Goal: Transaction & Acquisition: Purchase product/service

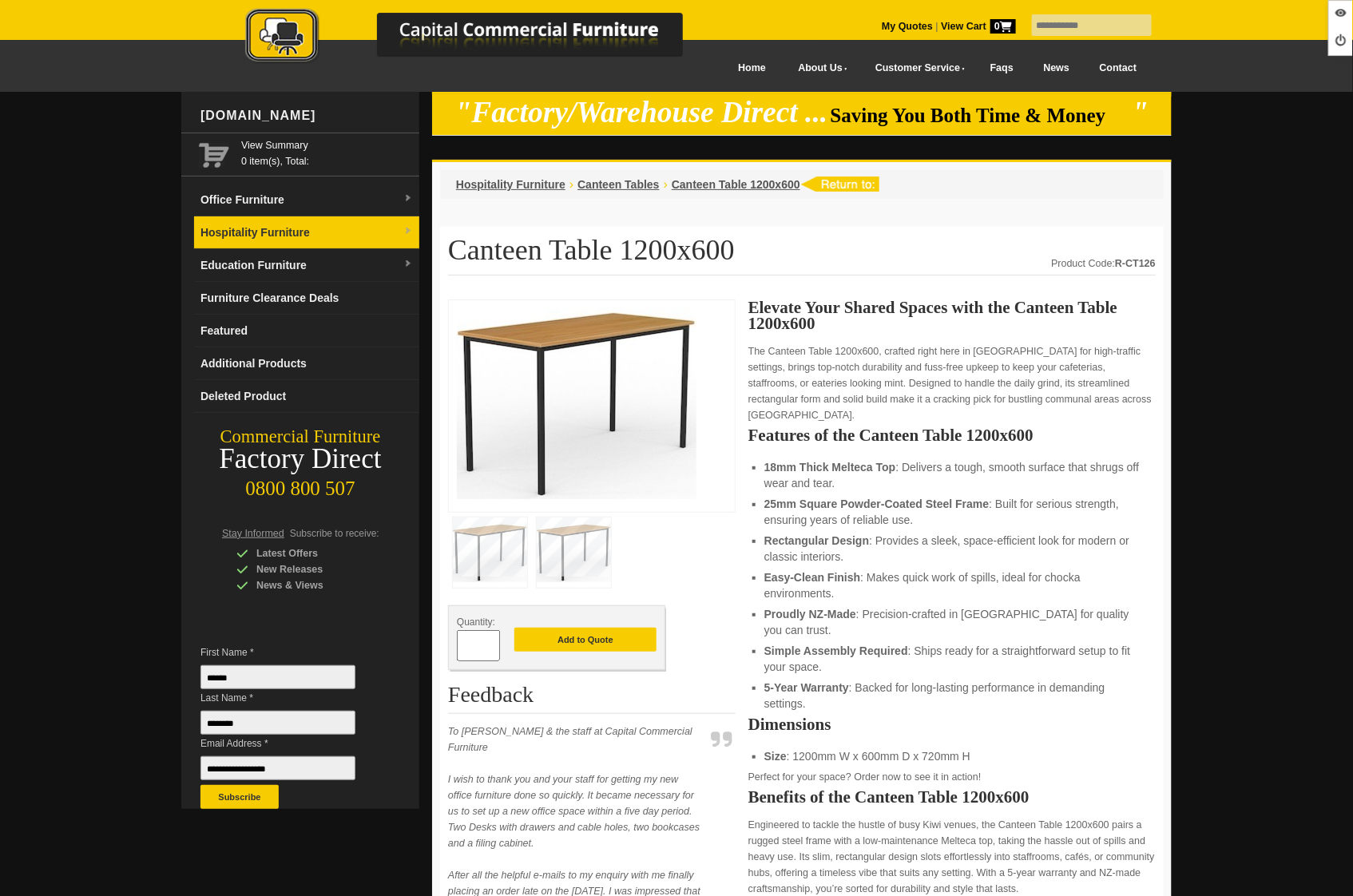
click at [293, 242] on link "Hospitality Furniture" at bounding box center [307, 233] width 225 height 33
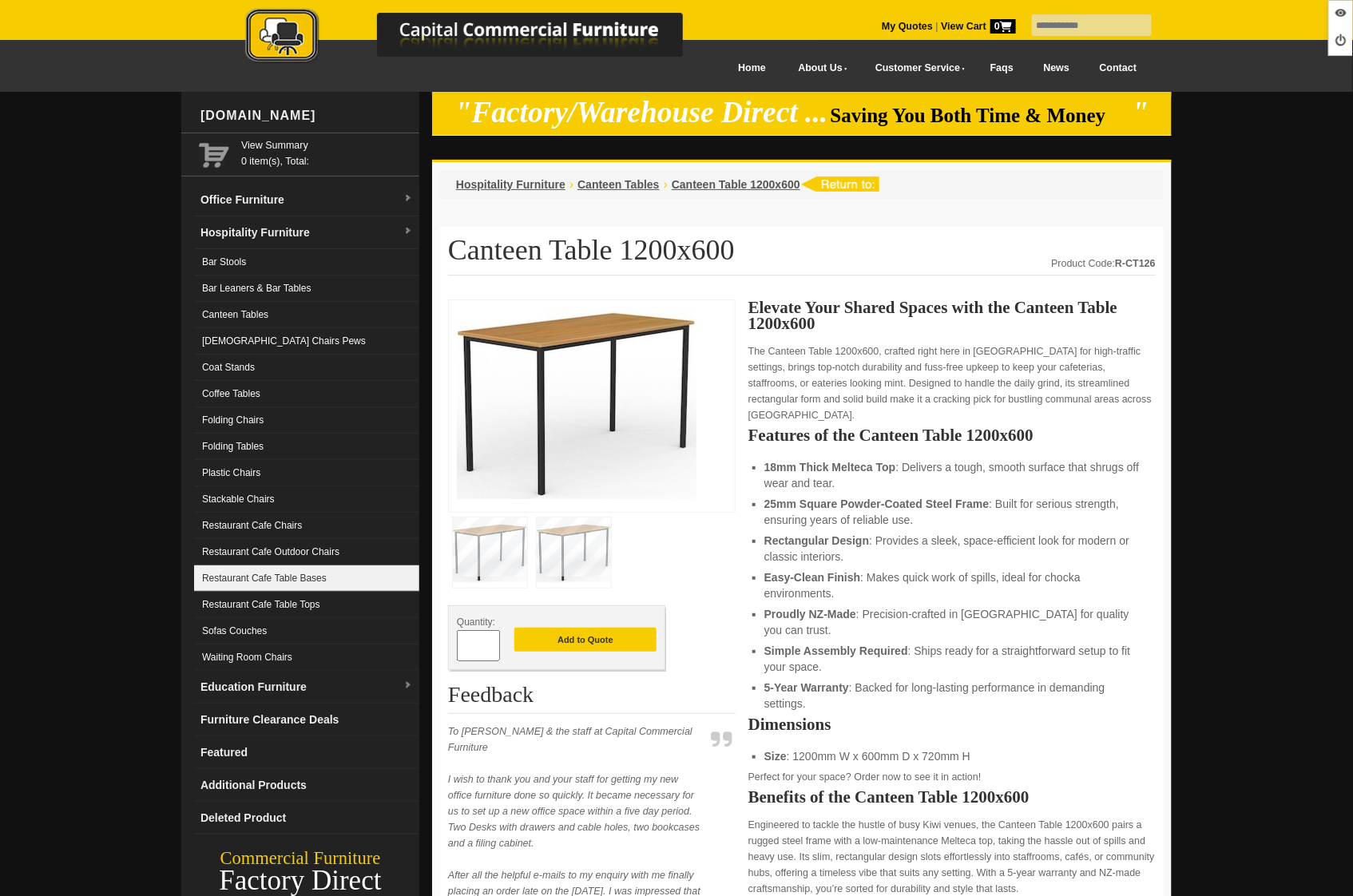
click at [310, 582] on link "Restaurant Cafe Table Bases" at bounding box center [307, 578] width 225 height 26
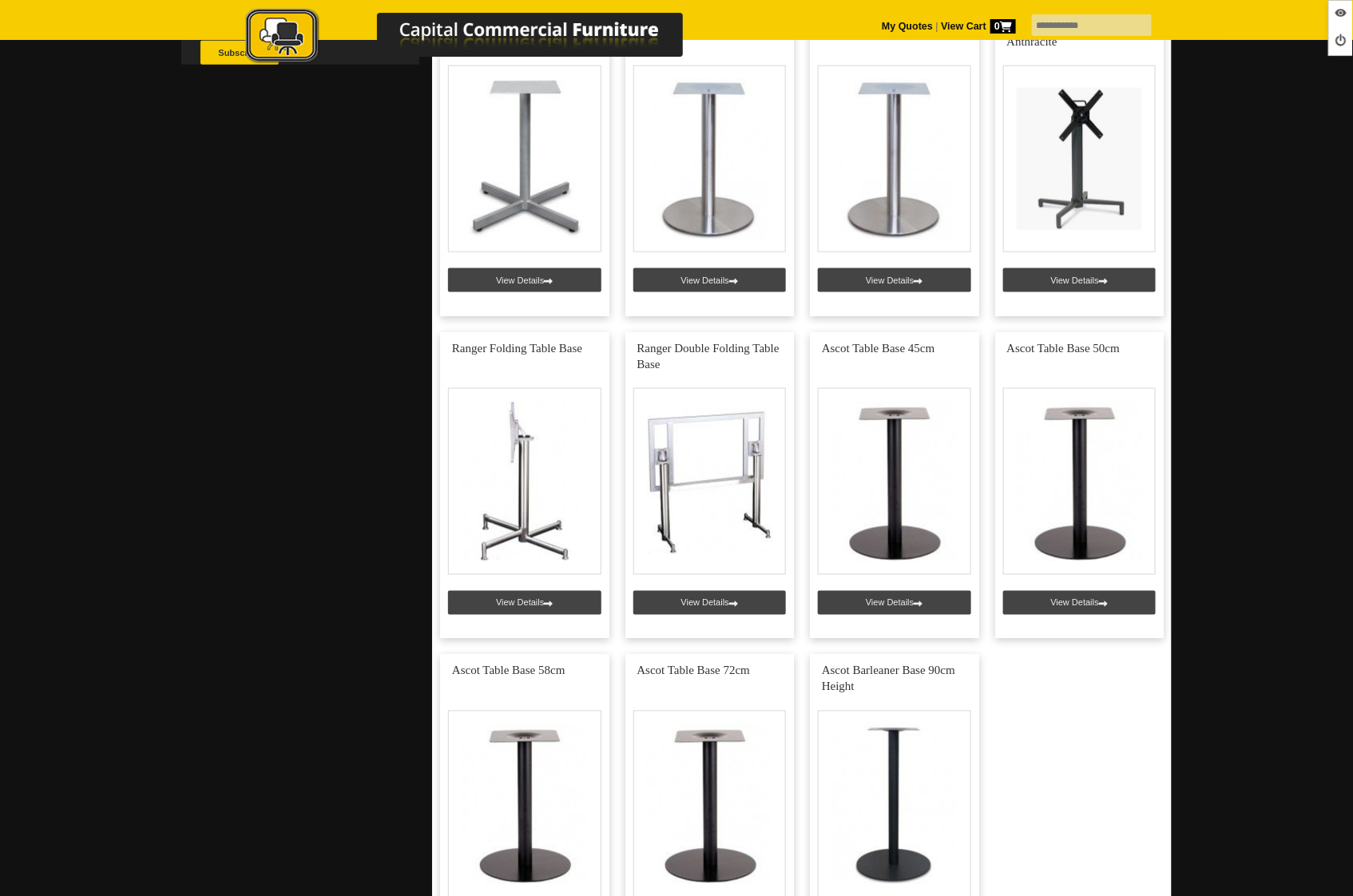
scroll to position [745, 0]
click at [864, 607] on link at bounding box center [895, 485] width 170 height 307
